Goal: Task Accomplishment & Management: Manage account settings

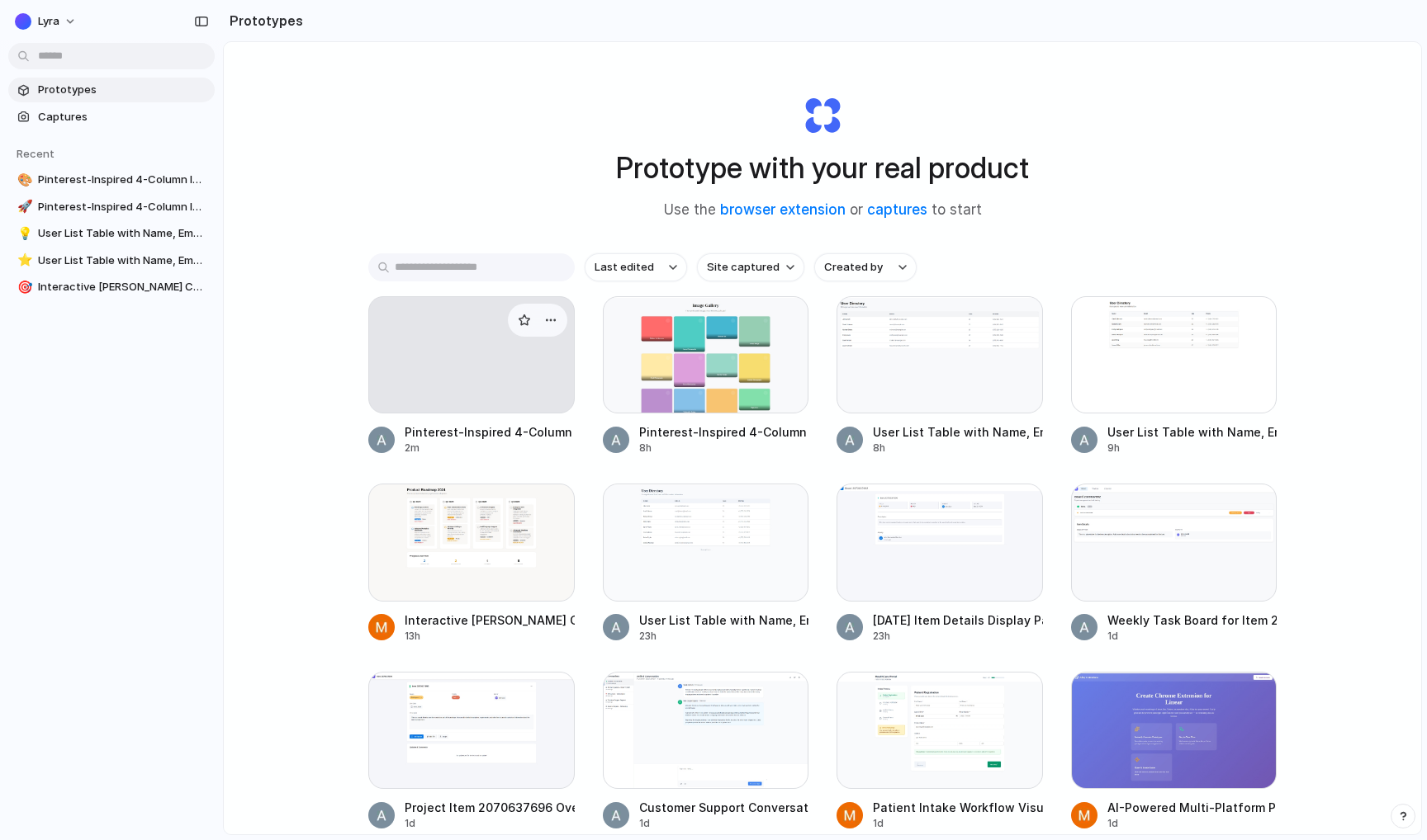
click at [474, 383] on div at bounding box center [471, 355] width 207 height 117
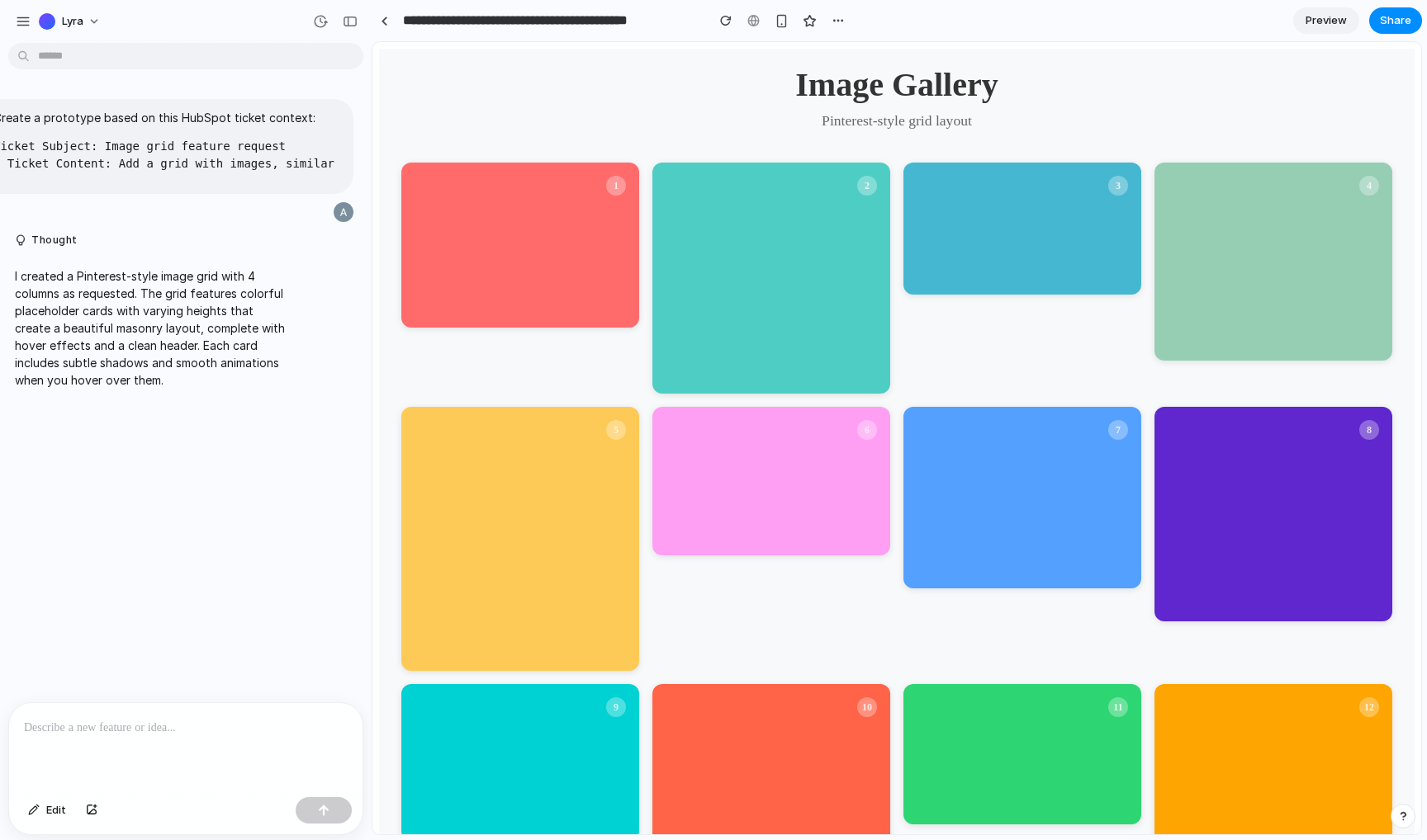
click at [275, 460] on div "Create a prototype based on this HubSpot ticket context: Ticket Subject: Image …" at bounding box center [180, 375] width 362 height 653
click at [1309, 43] on html "Image Gallery Pinterest-style grid layout 1 2 3 4 5 6 7 8 9 10 11 12 13 14 15 16" at bounding box center [896, 625] width 1049 height 1166
click at [1322, 16] on span "Preview" at bounding box center [1326, 20] width 42 height 16
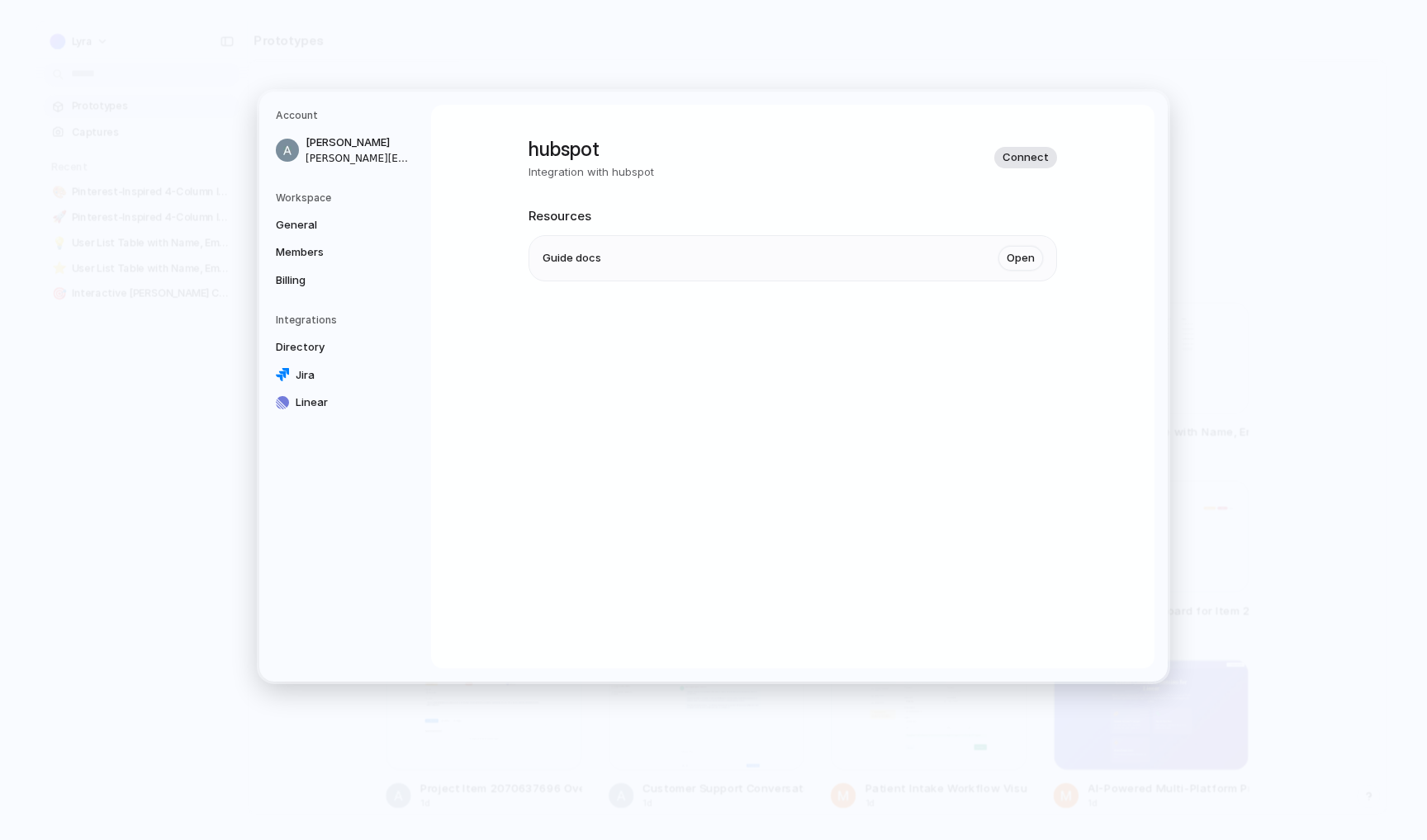
click at [1013, 154] on span "Connect" at bounding box center [1025, 157] width 47 height 16
click at [1008, 169] on div "hubspot Integration with hubspot Connect" at bounding box center [793, 158] width 529 height 47
click at [1022, 161] on span "Connect" at bounding box center [1025, 157] width 47 height 16
